Goal: Information Seeking & Learning: Check status

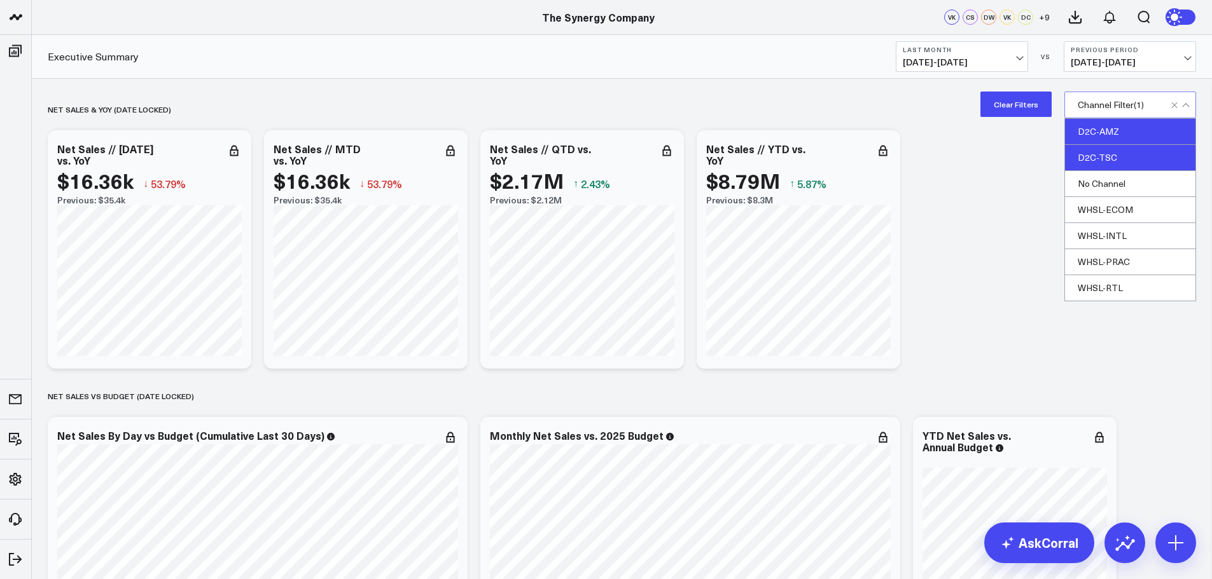
click at [1107, 160] on div "D2C-TSC" at bounding box center [1130, 158] width 130 height 26
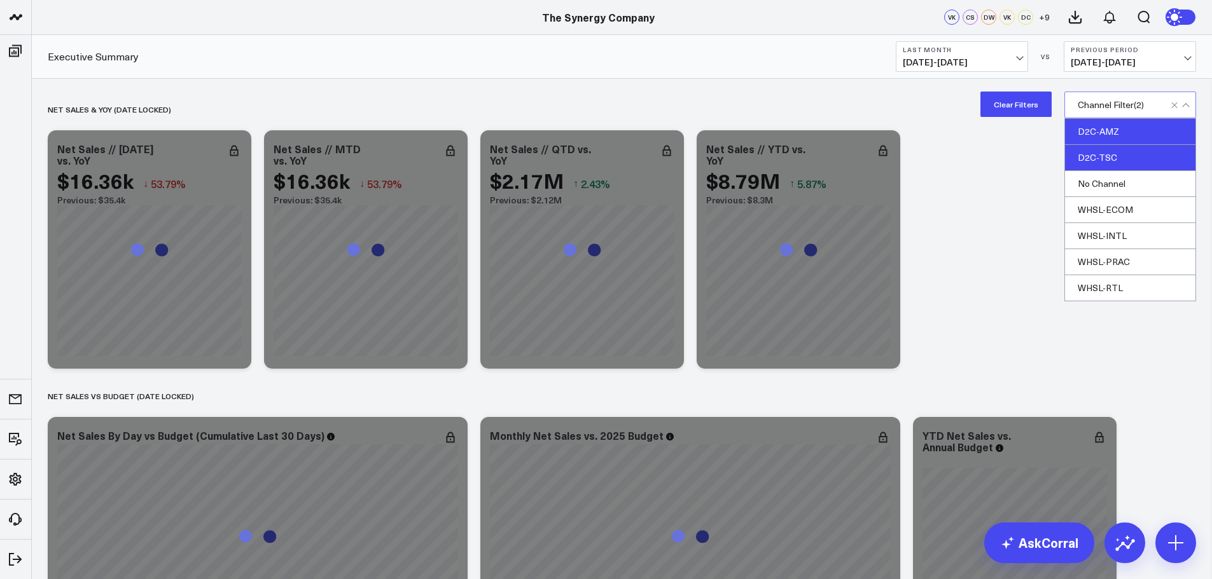
click at [1102, 128] on div "D2C-AMZ" at bounding box center [1130, 132] width 130 height 26
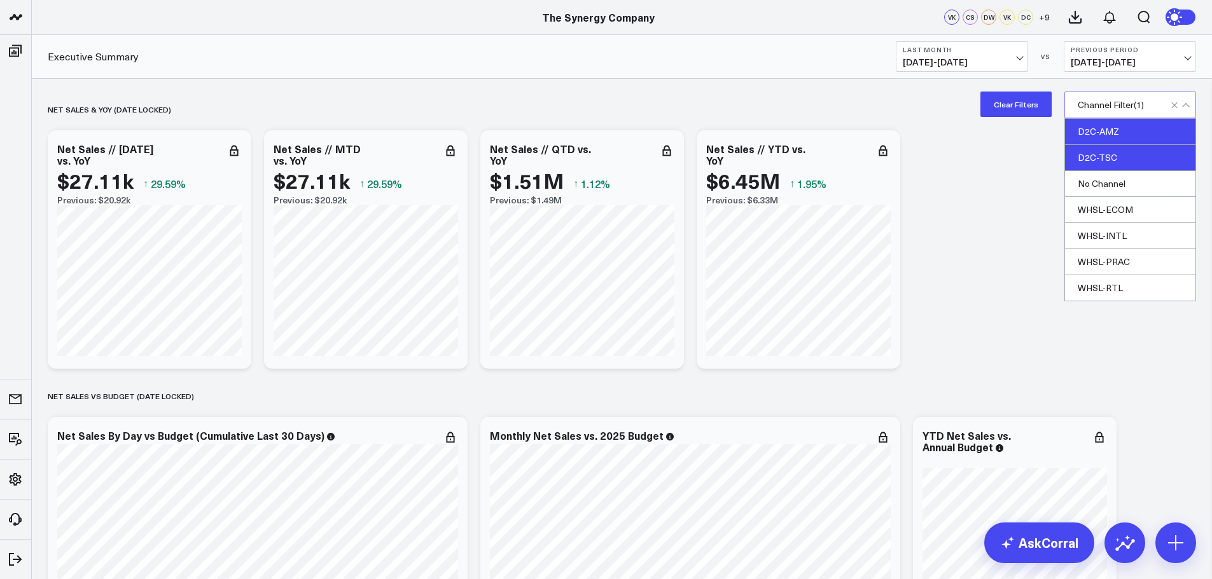
click at [1104, 127] on div "D2C-AMZ" at bounding box center [1130, 132] width 130 height 26
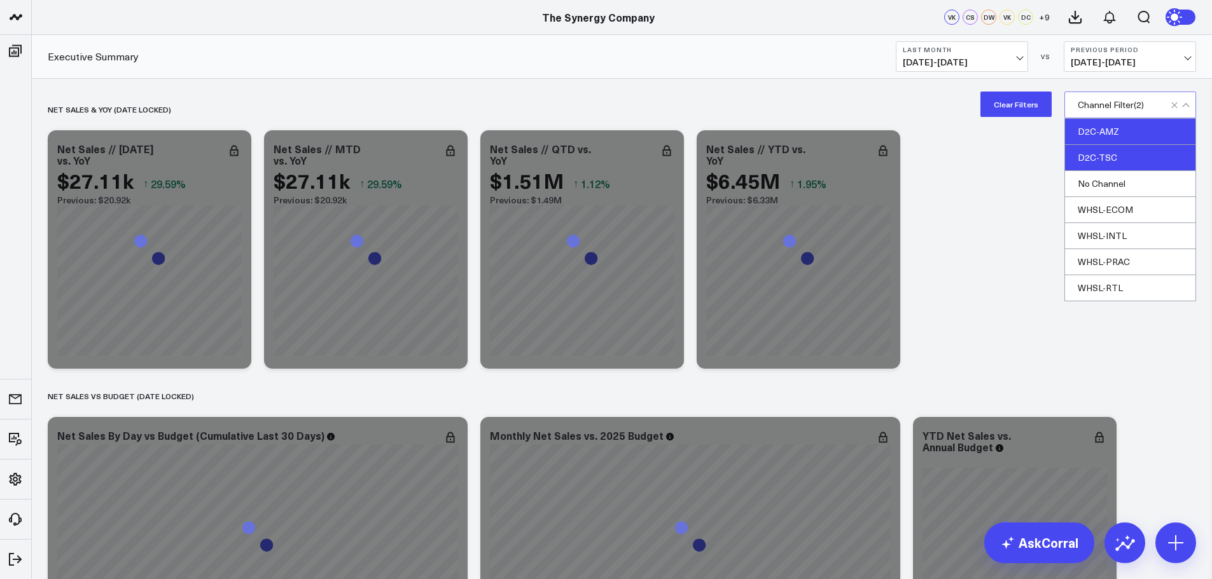
click at [1089, 155] on div "D2C-TSC" at bounding box center [1130, 158] width 130 height 26
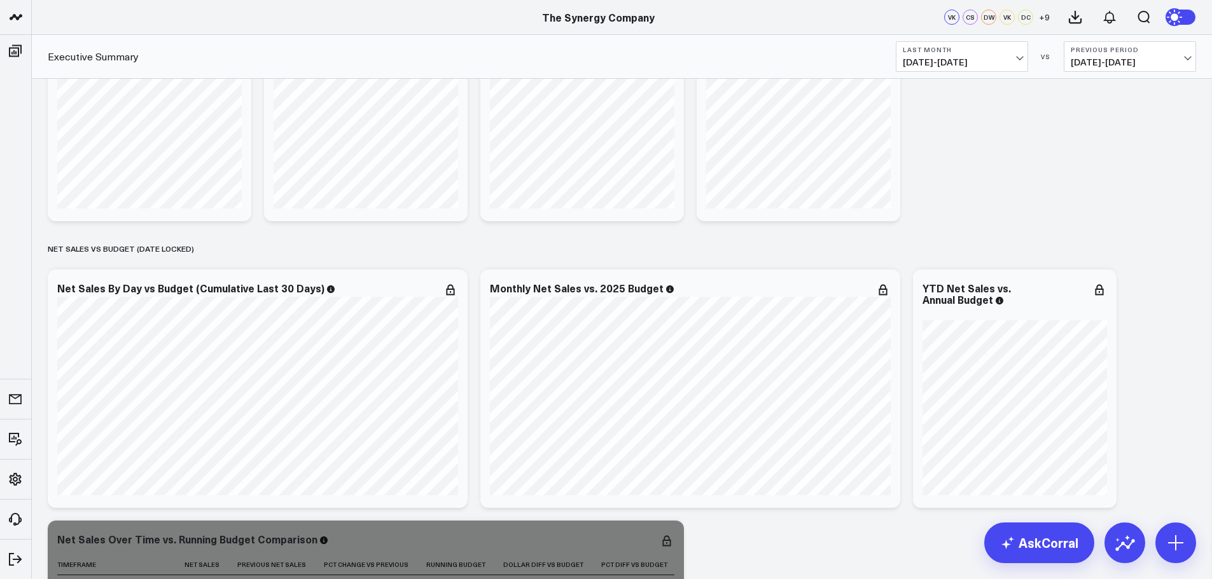
scroll to position [191, 0]
